Goal: Transaction & Acquisition: Purchase product/service

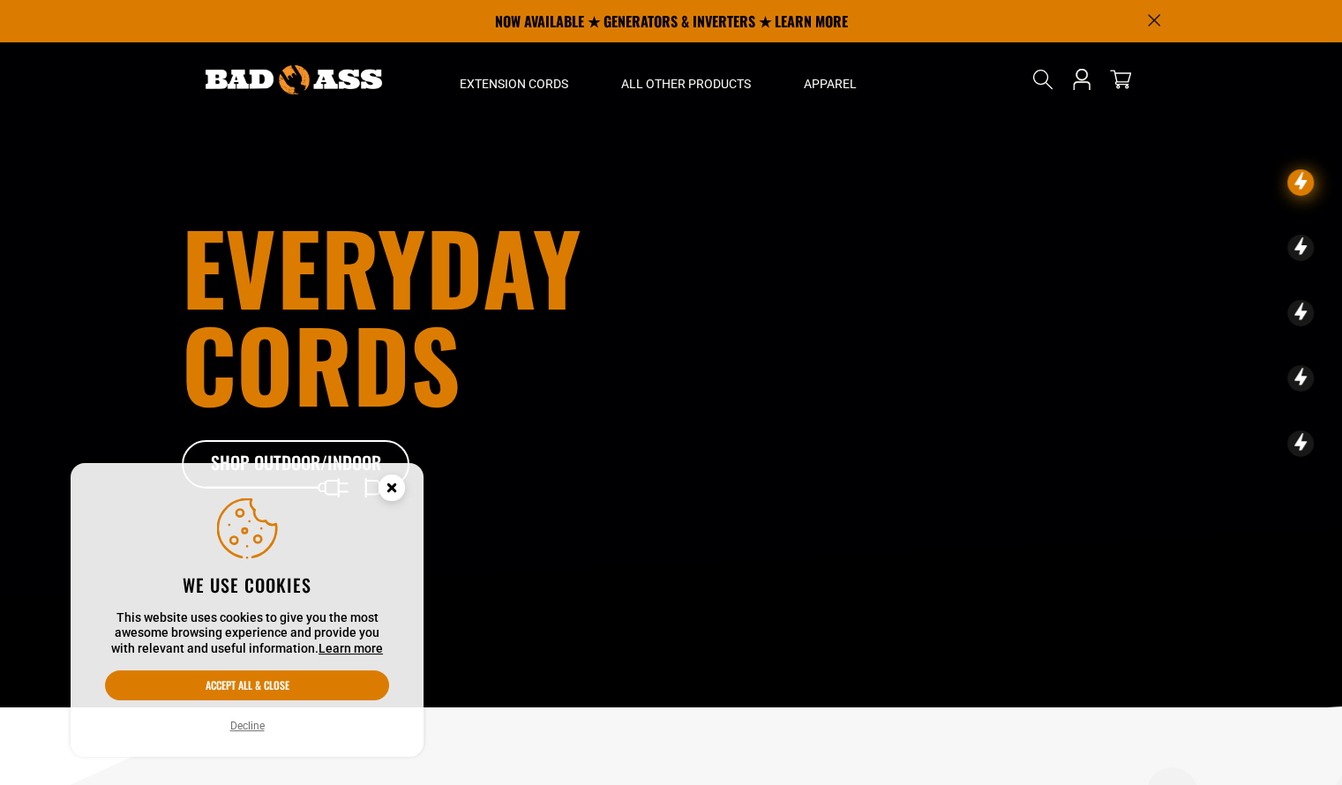
click at [389, 491] on circle "Cookie Consent" at bounding box center [392, 488] width 26 height 26
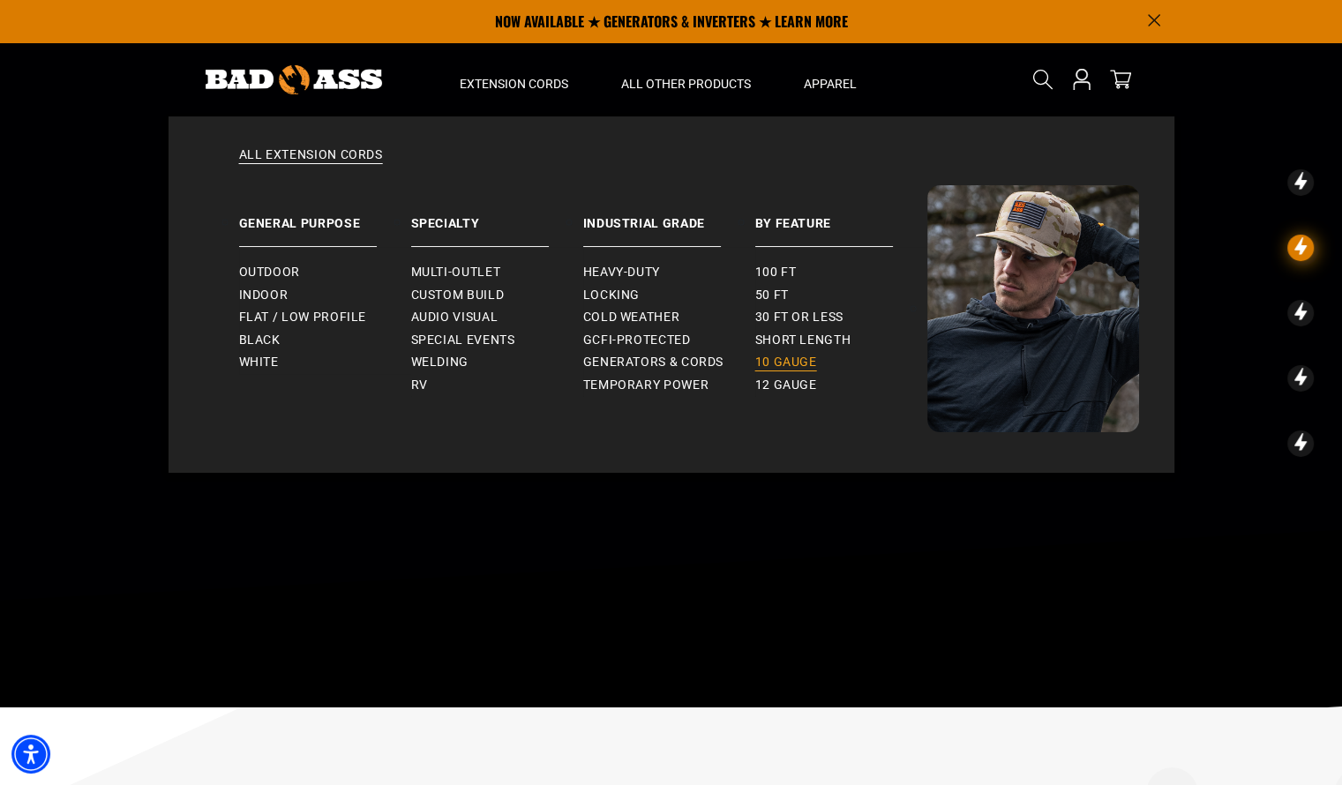
click at [793, 365] on span "10 gauge" at bounding box center [786, 363] width 62 height 16
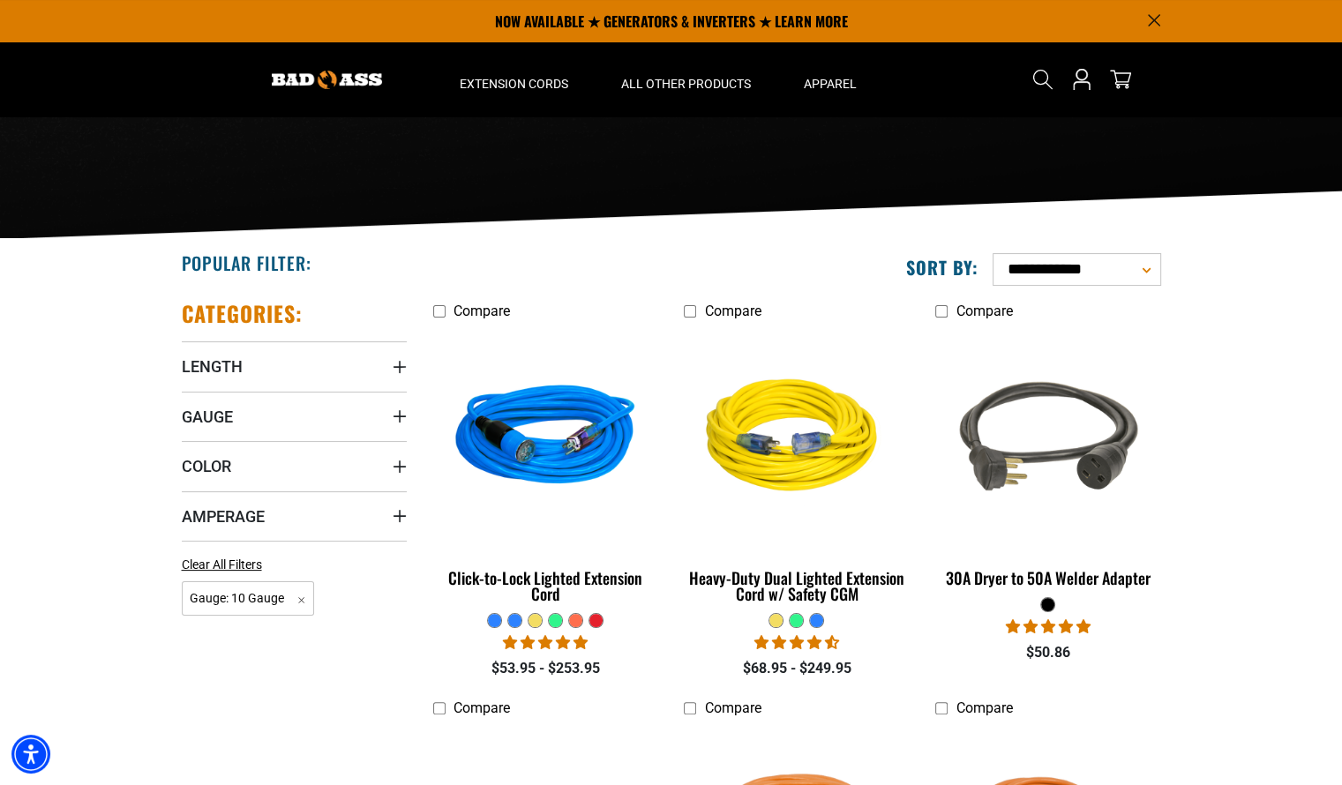
scroll to position [210, 0]
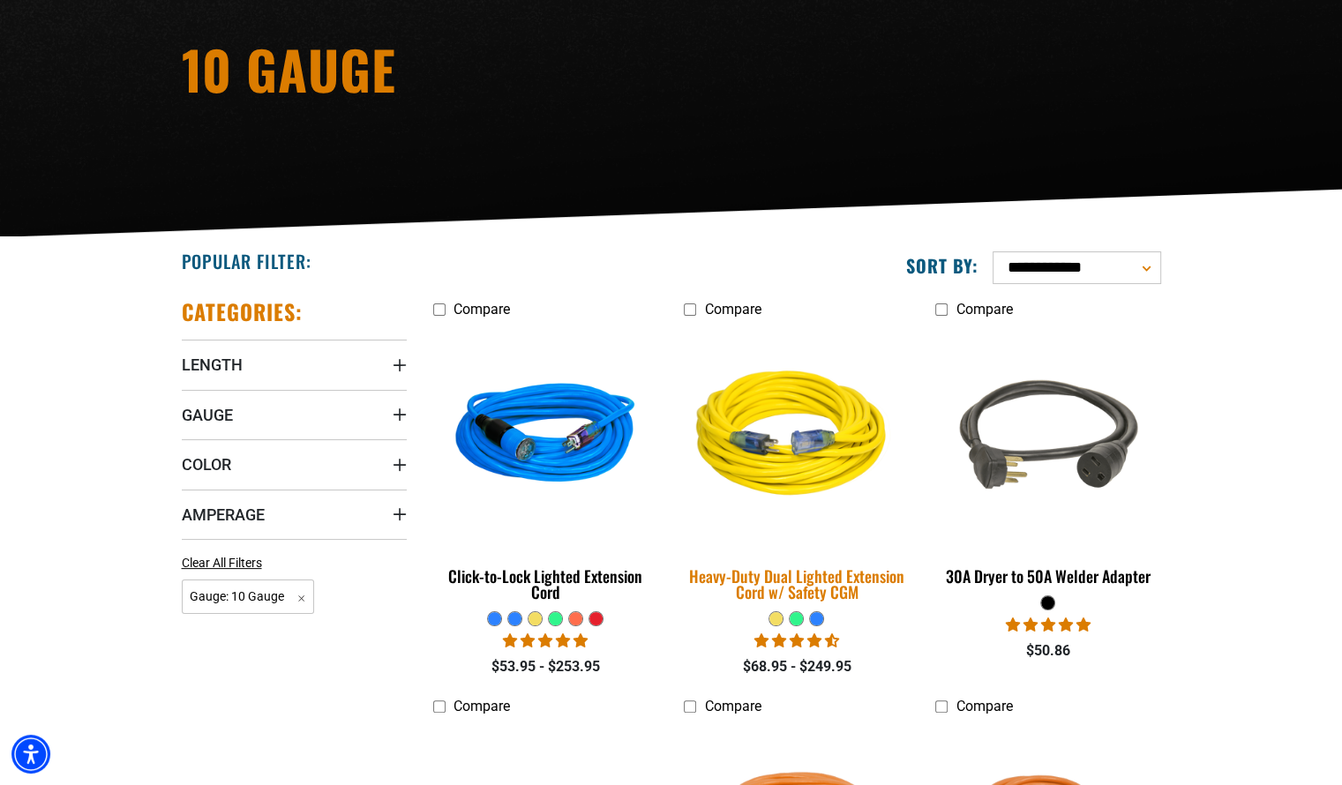
click at [822, 575] on div "Heavy-Duty Dual Lighted Extension Cord w/ Safety CGM" at bounding box center [796, 584] width 225 height 32
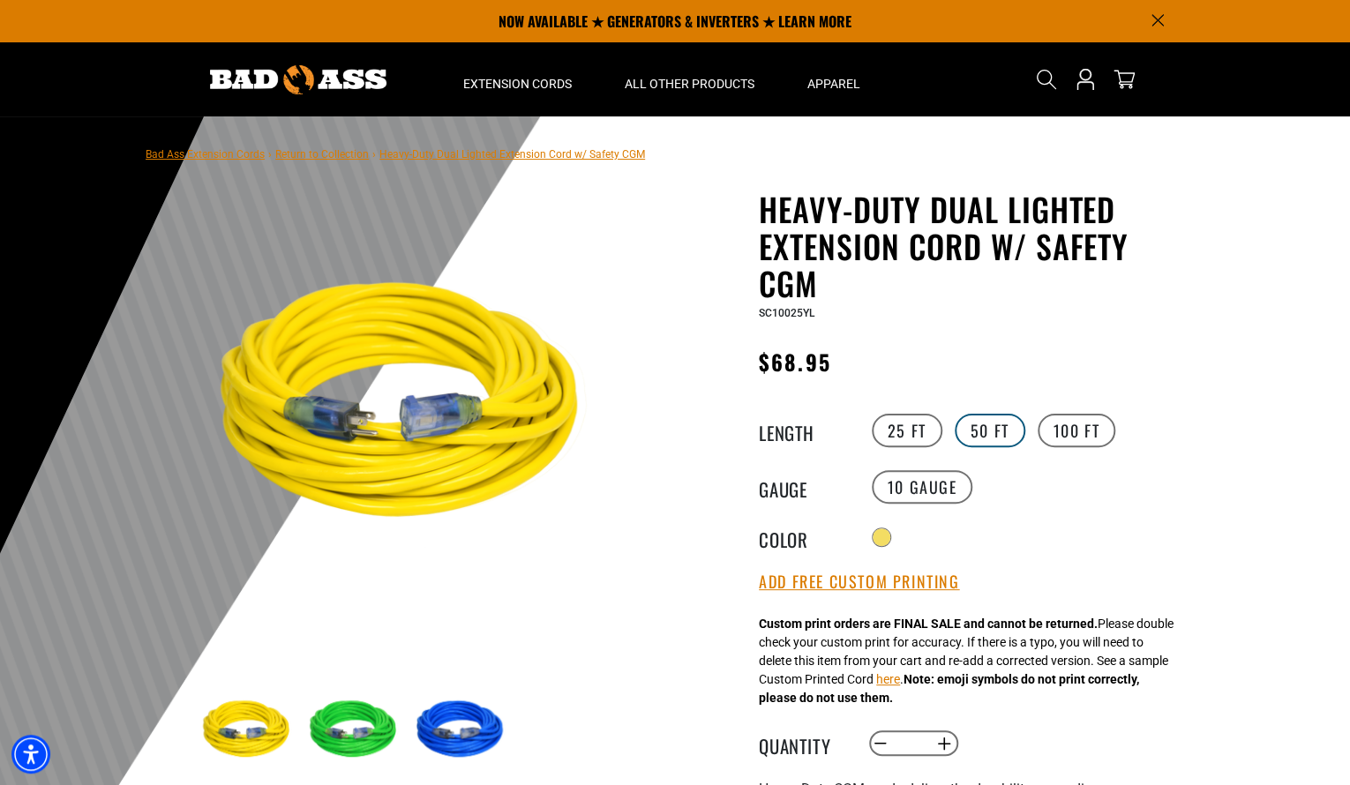
click at [995, 431] on label "50 FT" at bounding box center [990, 431] width 71 height 34
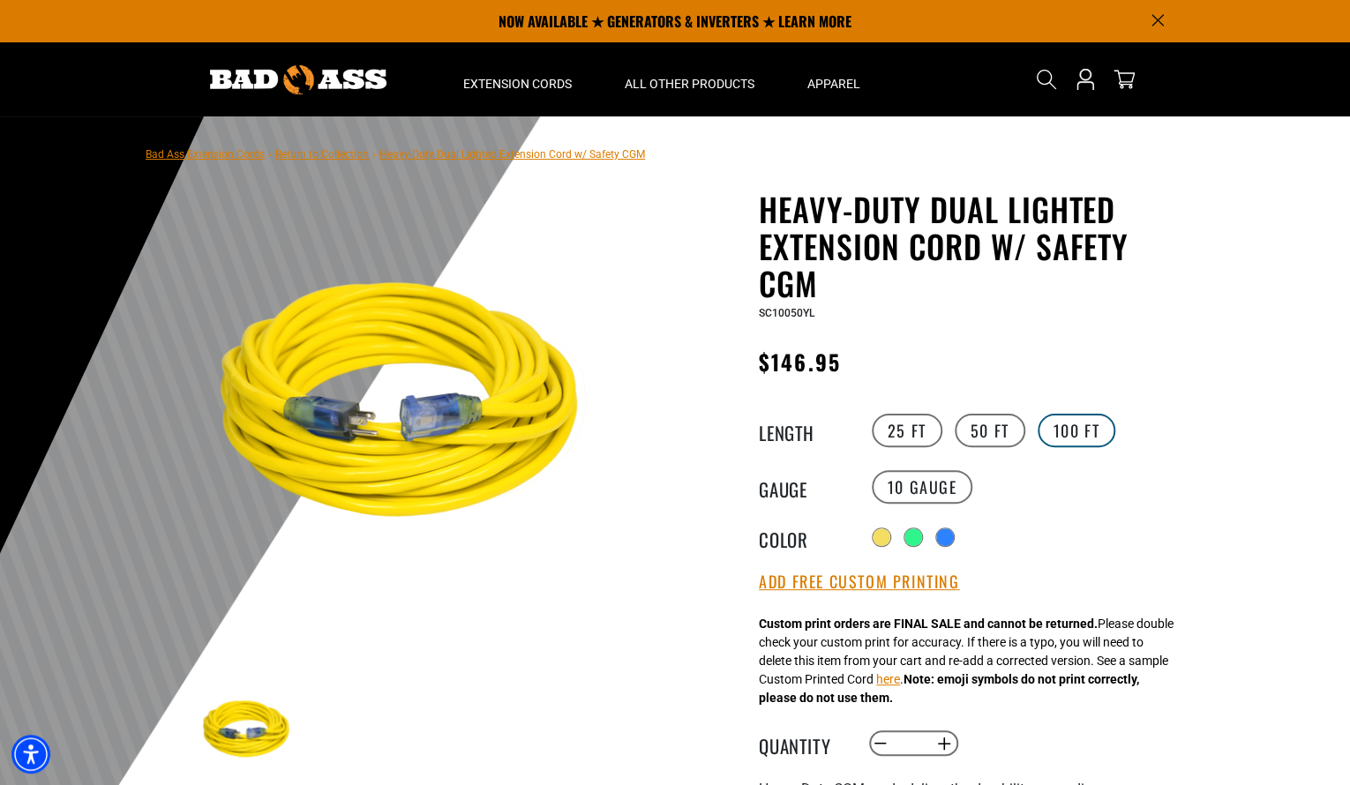
click at [1088, 443] on label "100 FT" at bounding box center [1077, 431] width 79 height 34
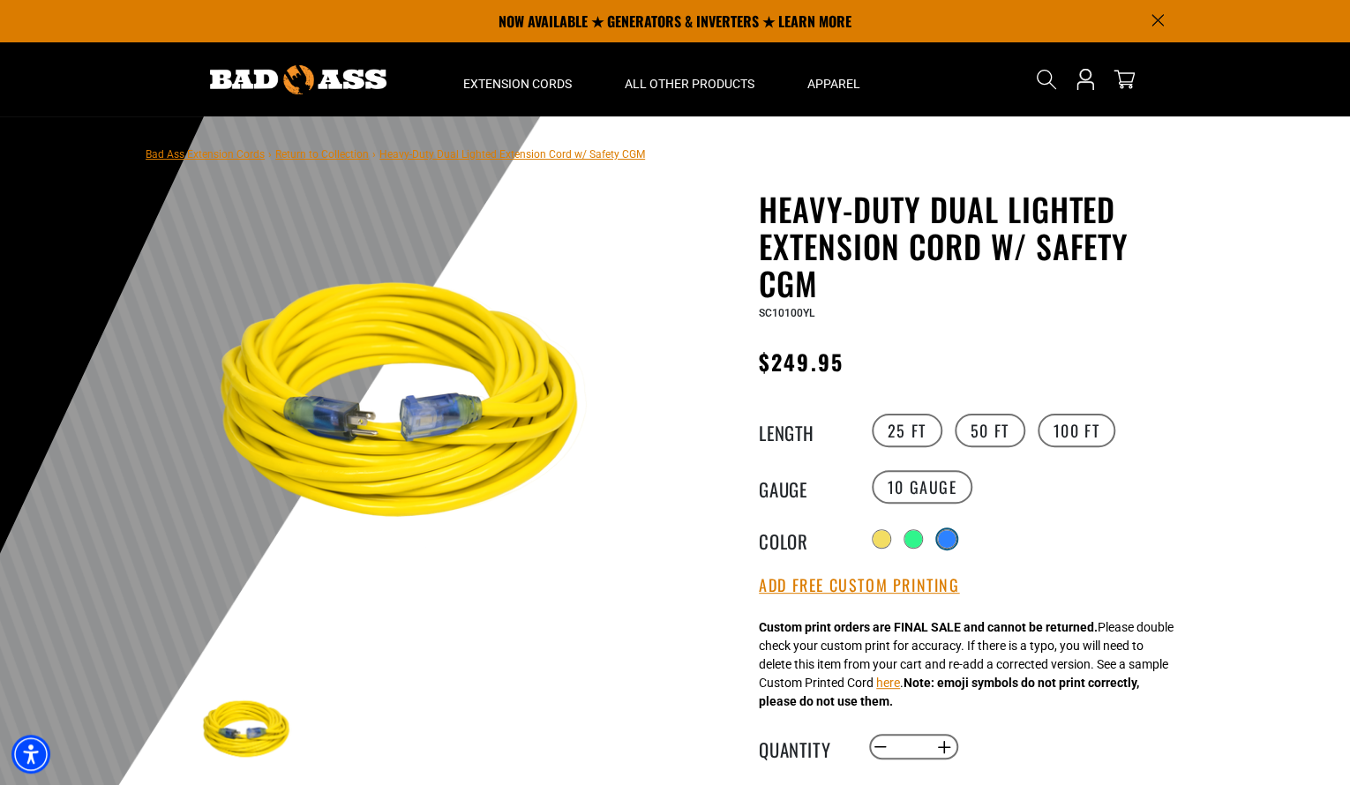
click at [948, 537] on div at bounding box center [947, 539] width 18 height 18
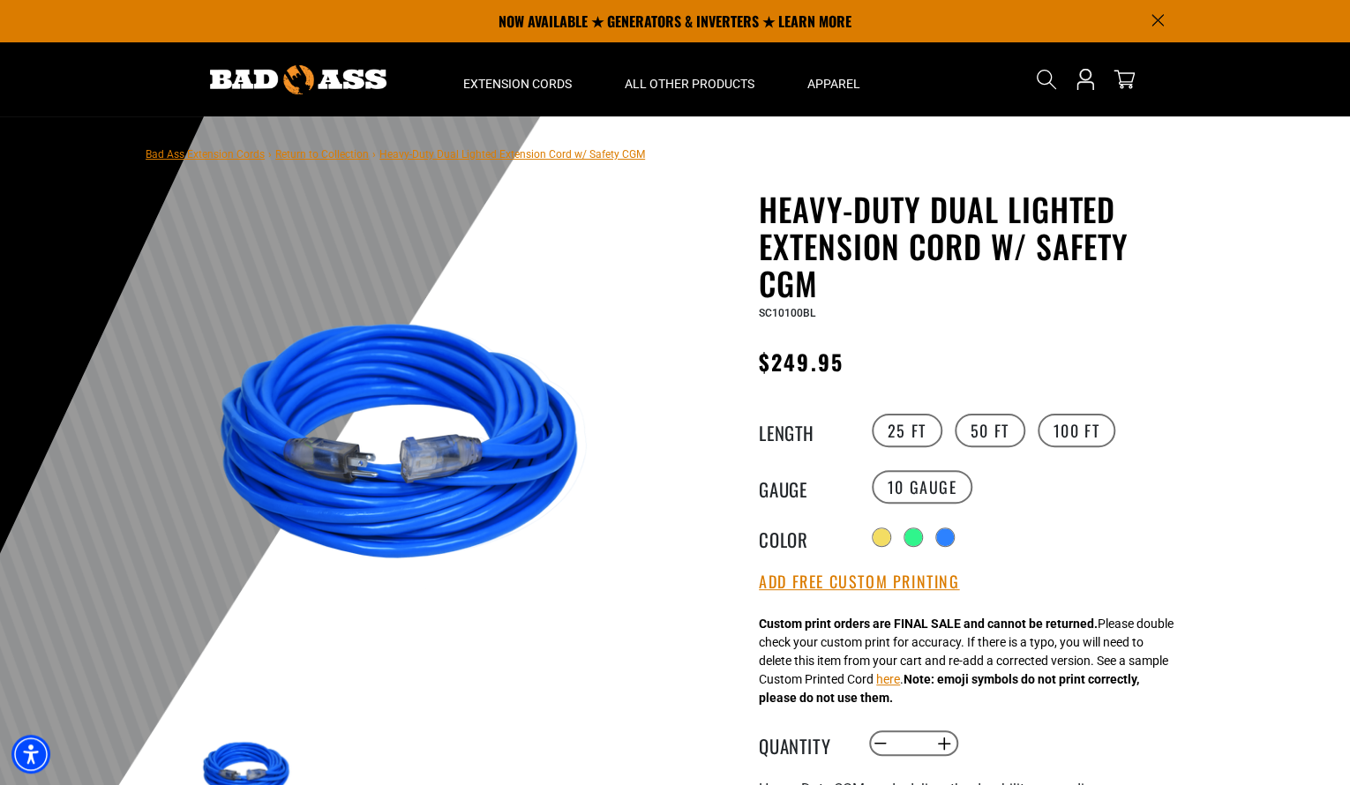
click at [924, 537] on div "Radio button Radio button Radio button" at bounding box center [1029, 537] width 325 height 28
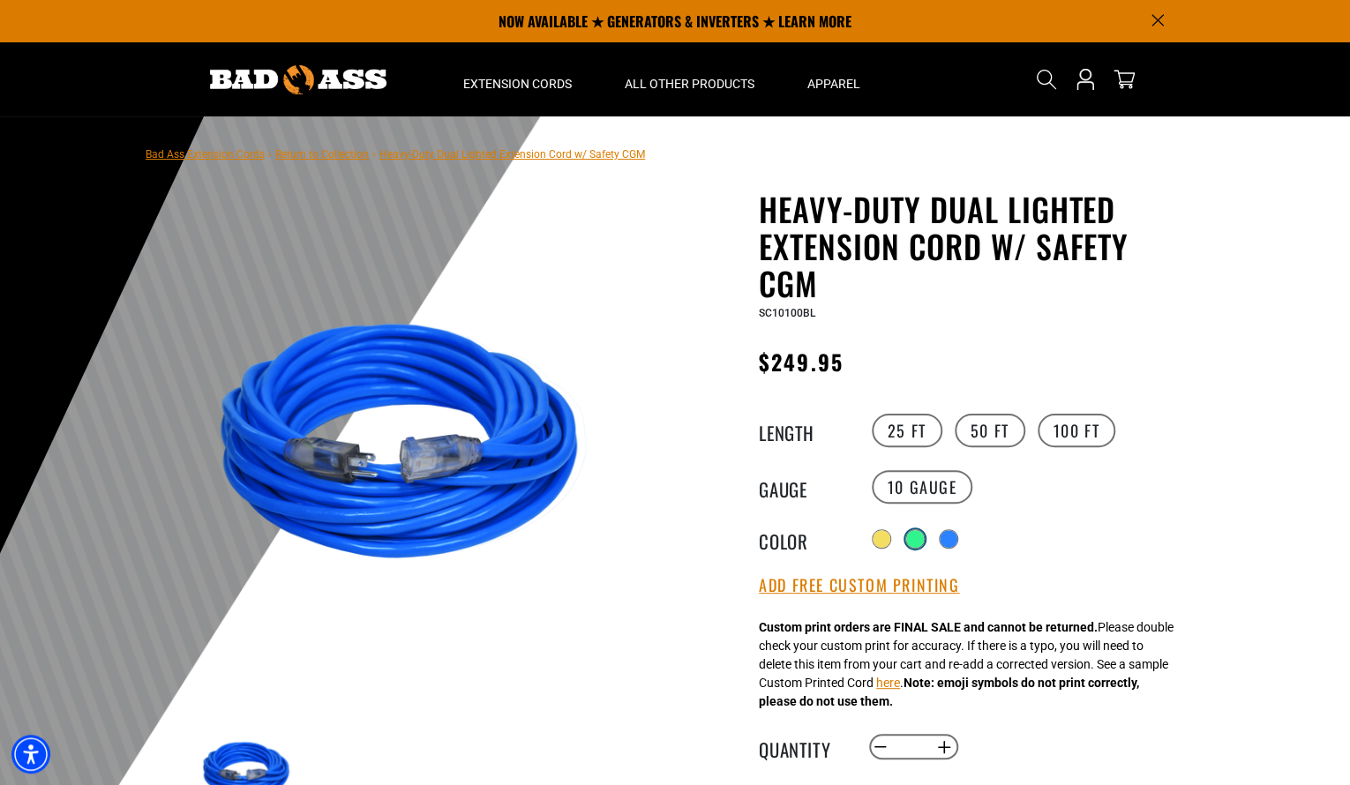
click at [914, 538] on div at bounding box center [915, 539] width 18 height 18
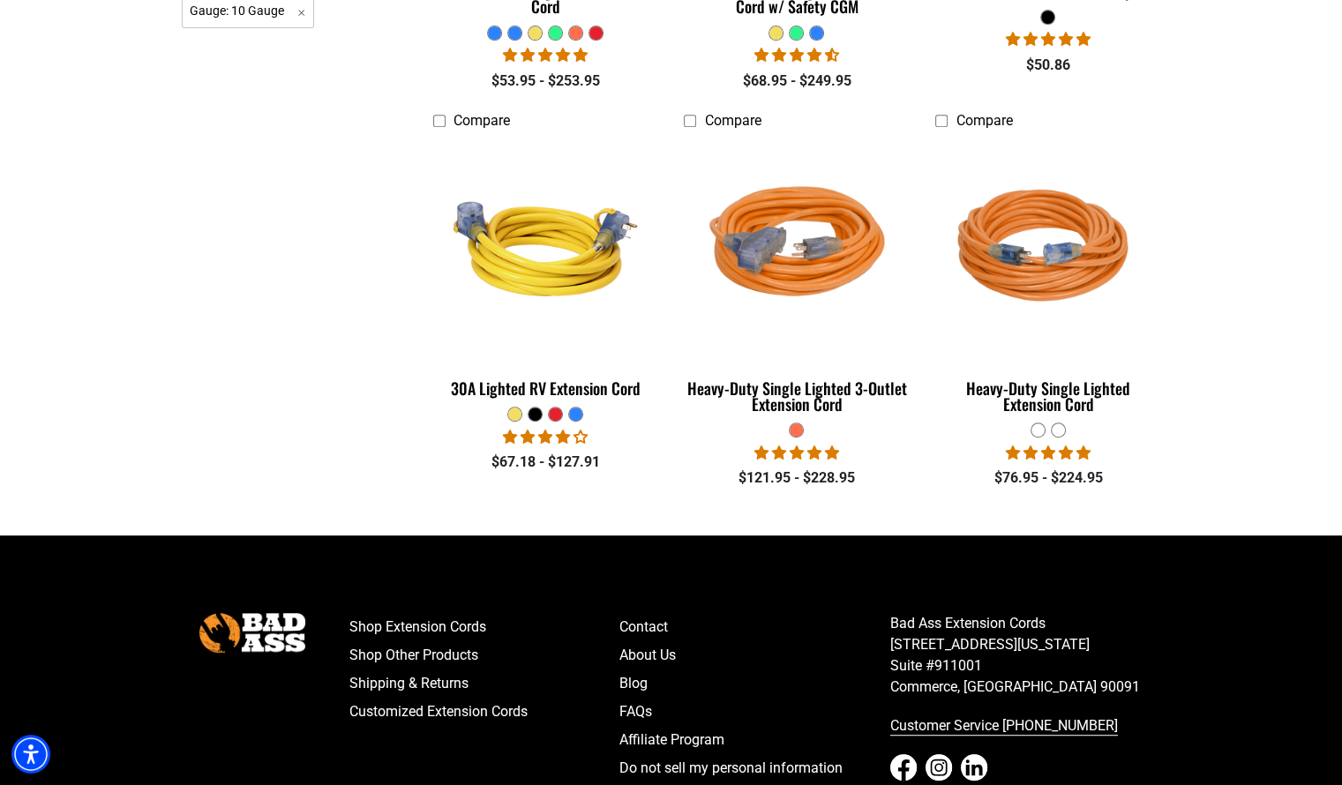
scroll to position [799, 0]
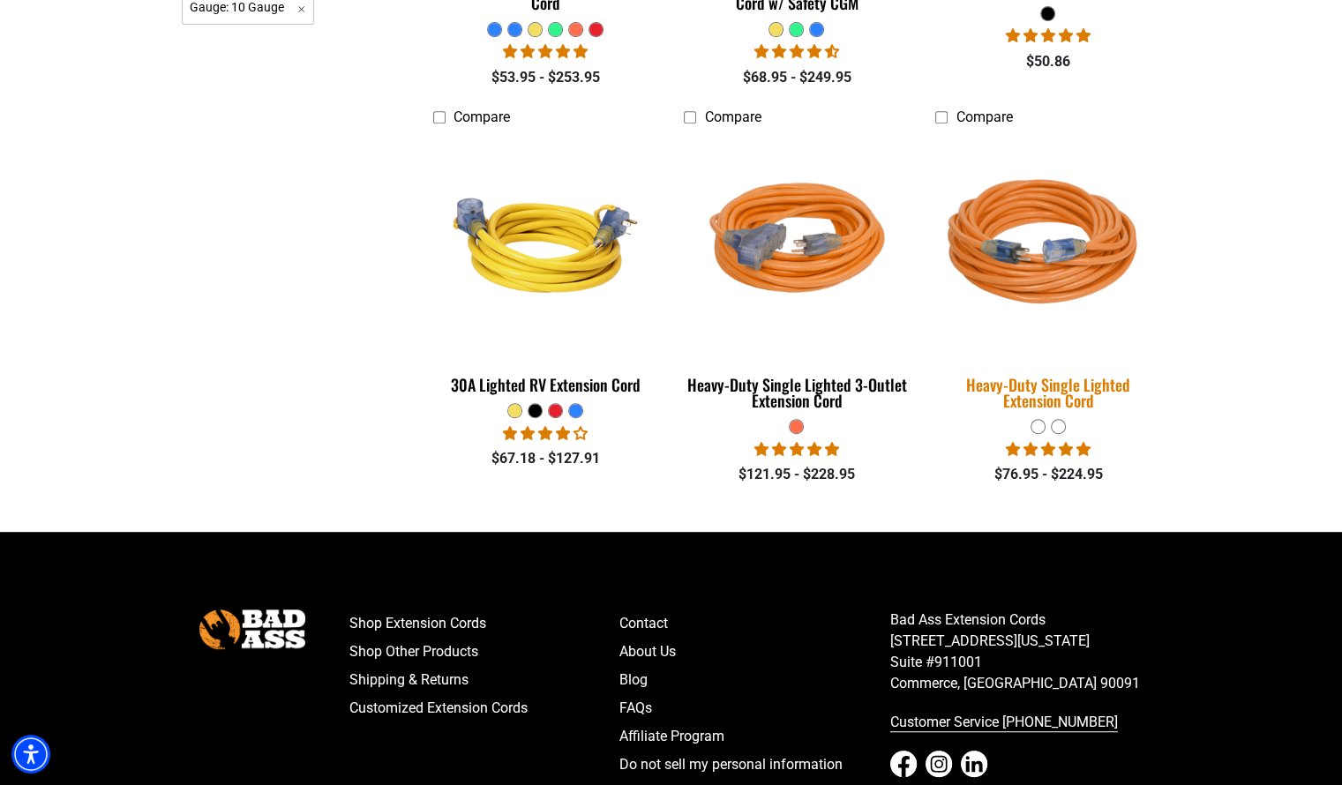
click at [1073, 387] on div "Heavy-Duty Single Lighted Extension Cord" at bounding box center [1047, 393] width 225 height 32
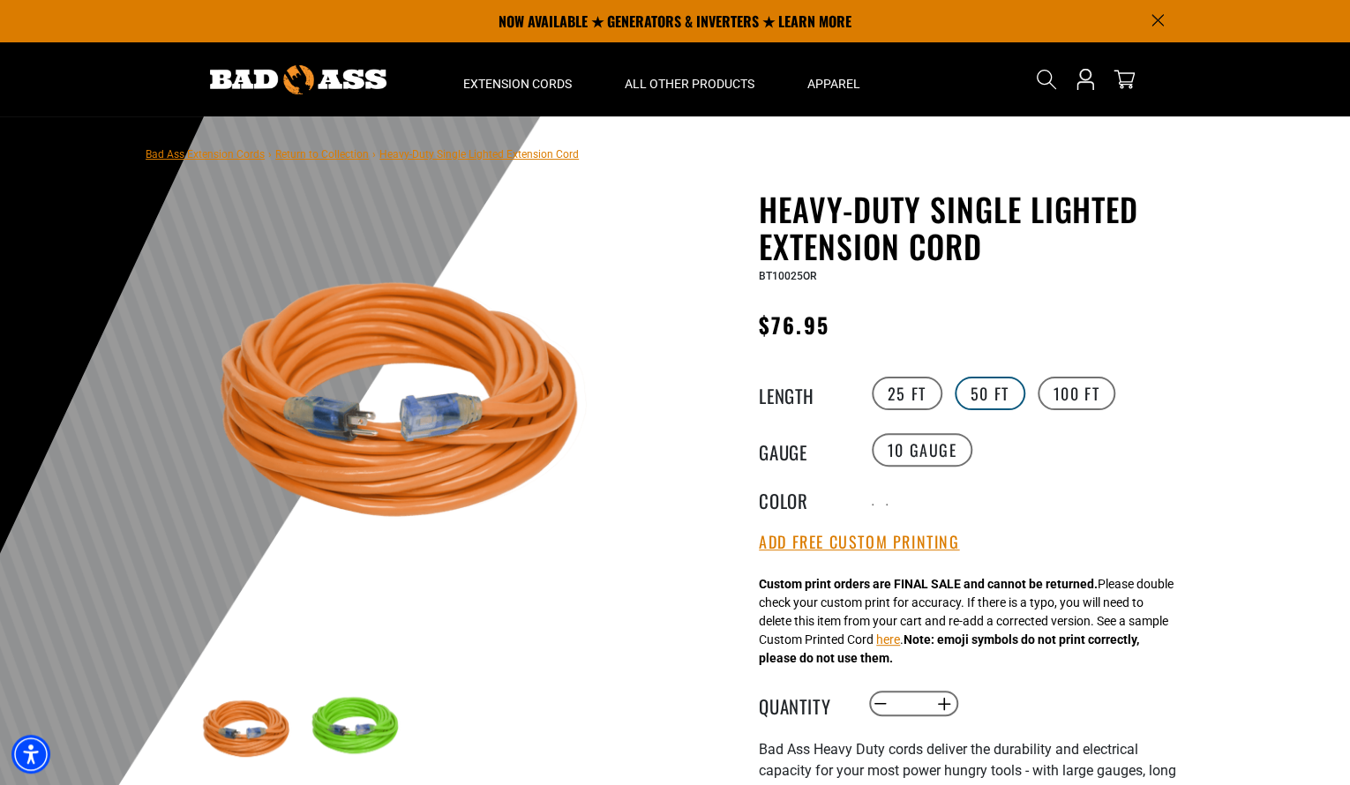
click at [1012, 396] on label "50 FT" at bounding box center [990, 394] width 71 height 34
click at [1067, 390] on label "100 FT" at bounding box center [1077, 394] width 79 height 34
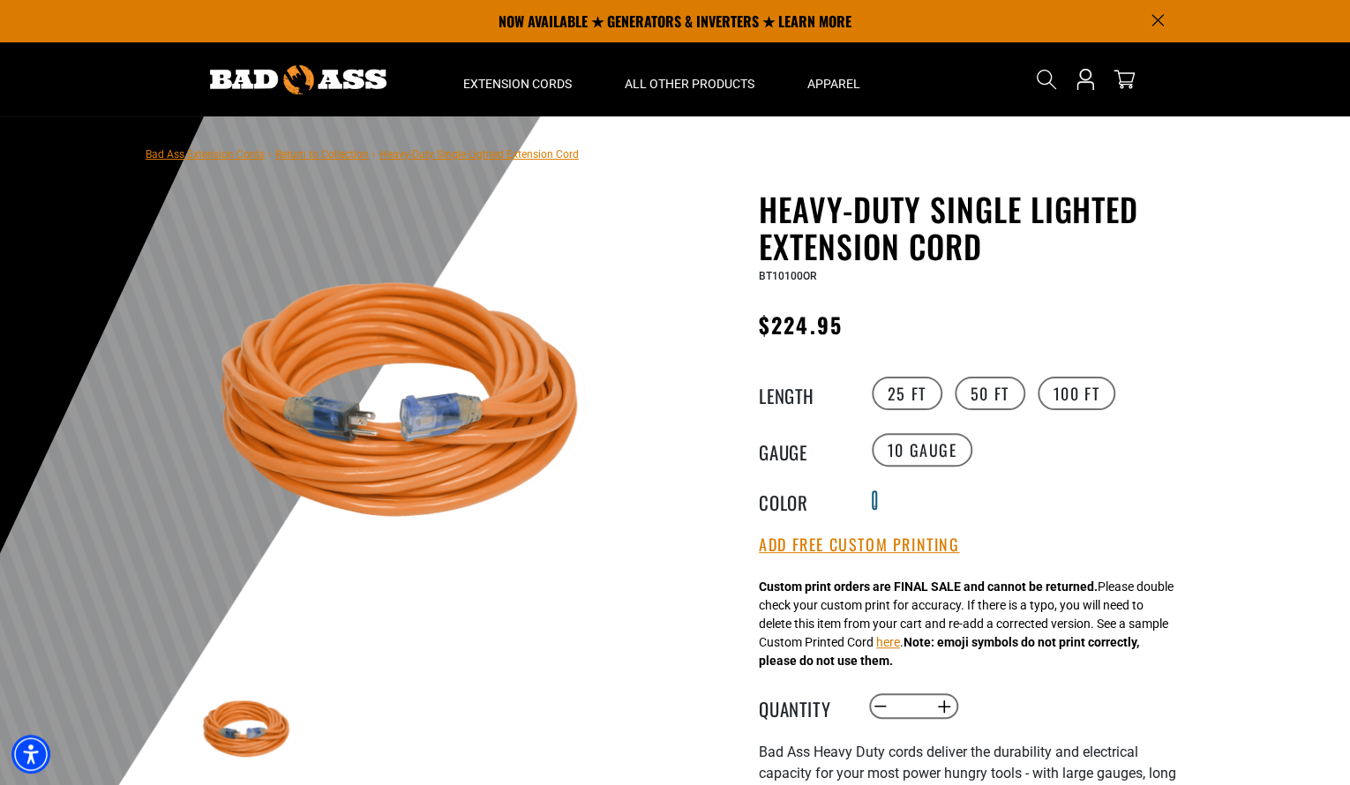
click at [875, 506] on div at bounding box center [875, 507] width 2 height 2
